Goal: Find specific page/section

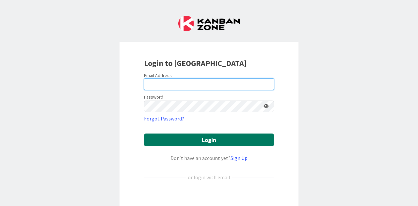
type input "[EMAIL_ADDRESS][DOMAIN_NAME]"
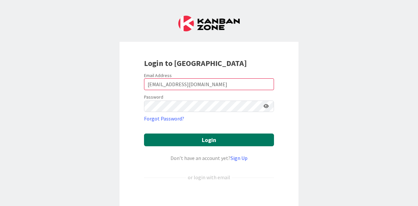
click at [209, 141] on button "Login" at bounding box center [209, 139] width 130 height 13
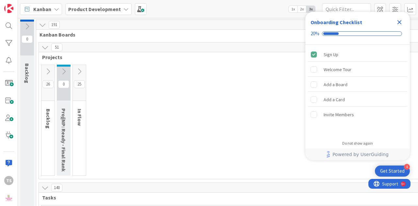
click at [43, 25] on icon at bounding box center [42, 24] width 7 height 7
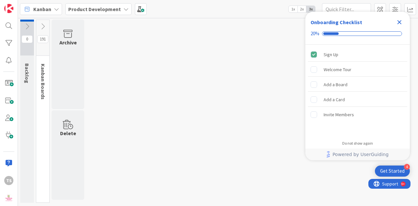
click at [43, 24] on icon at bounding box center [42, 26] width 7 height 7
click at [46, 62] on div "Kanban Boards" at bounding box center [44, 81] width 16 height 42
click at [43, 23] on icon at bounding box center [42, 26] width 7 height 7
click at [40, 74] on span "Kanban Boards" at bounding box center [43, 82] width 7 height 36
click at [123, 9] on icon at bounding box center [125, 9] width 5 height 5
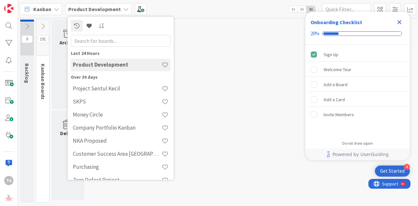
click at [123, 9] on icon at bounding box center [125, 9] width 5 height 5
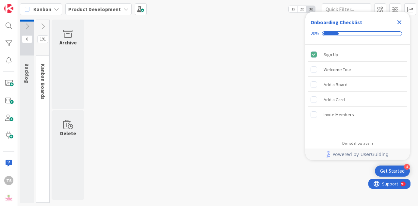
click at [176, 84] on div "0 Backlog 191 Kanban Boards Archive Delete" at bounding box center [217, 113] width 397 height 186
click at [44, 26] on icon at bounding box center [42, 26] width 7 height 7
click at [28, 26] on icon at bounding box center [26, 26] width 7 height 7
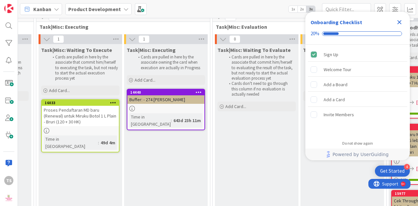
scroll to position [418, 444]
click at [398, 24] on icon "Close Checklist" at bounding box center [399, 22] width 8 height 8
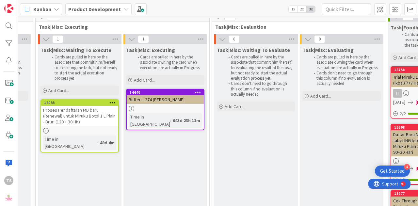
scroll to position [0, 0]
click at [246, 129] on div "Task|Misc: Waiting To Evaluate Cards are pulled in here by the associate that c…" at bounding box center [256, 138] width 84 height 189
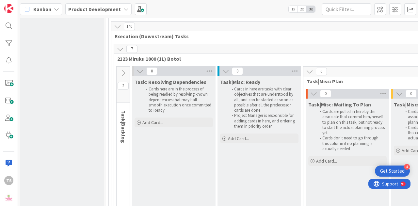
scroll to position [339, 0]
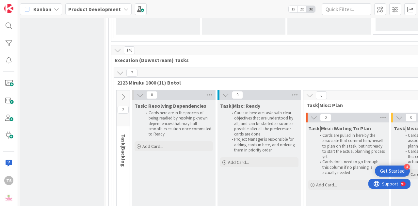
click at [123, 99] on icon at bounding box center [122, 96] width 7 height 7
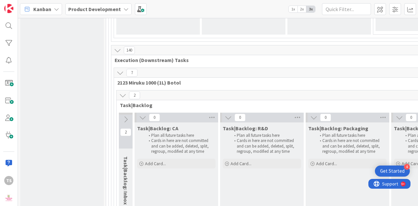
click at [176, 125] on div "Task|Backlog: CA" at bounding box center [176, 128] width 78 height 7
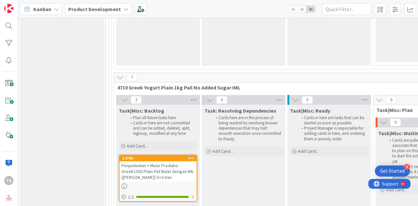
scroll to position [861, 0]
